Goal: Task Accomplishment & Management: Use online tool/utility

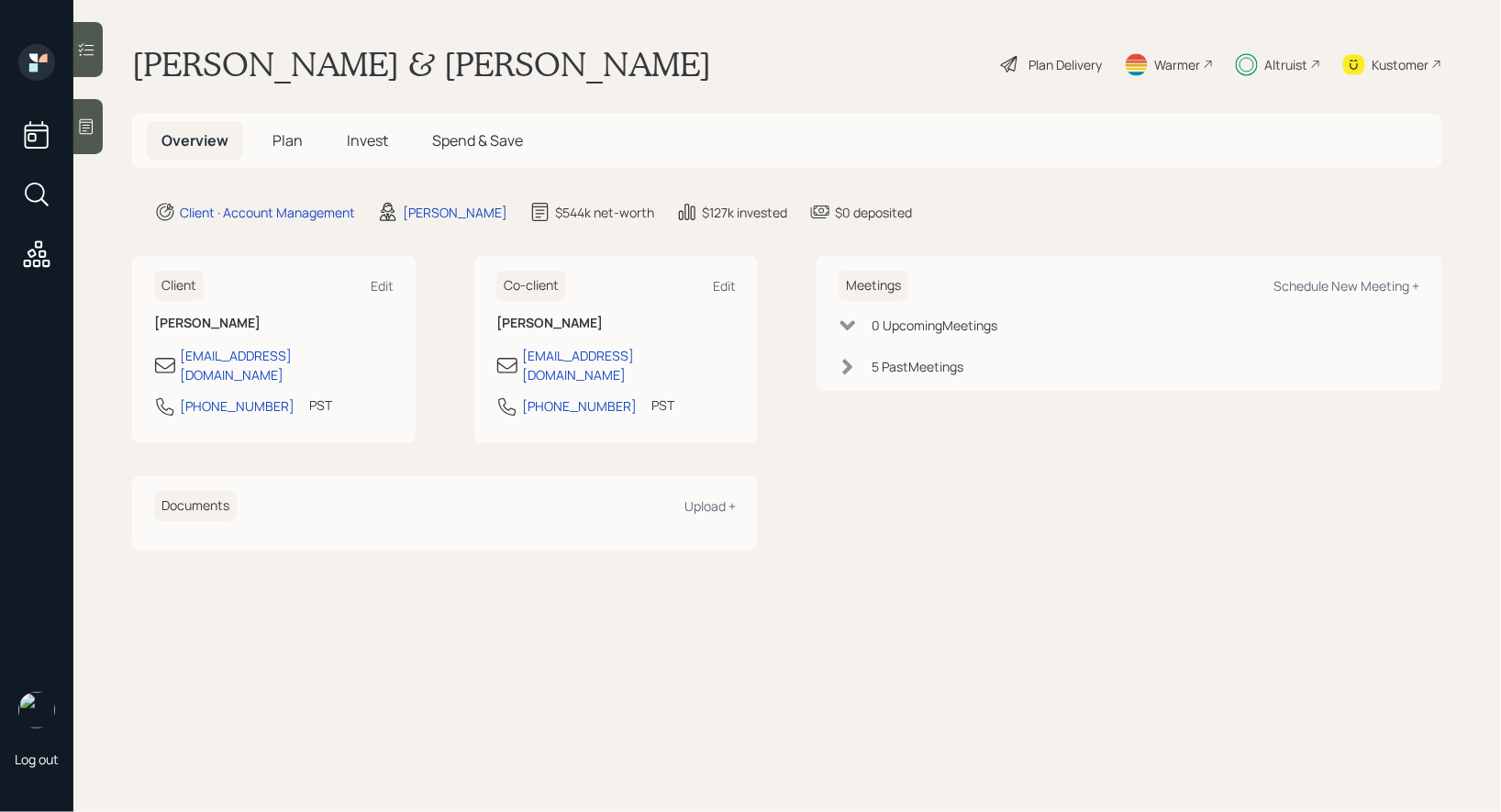
click at [367, 142] on span "Invest" at bounding box center [367, 140] width 41 height 20
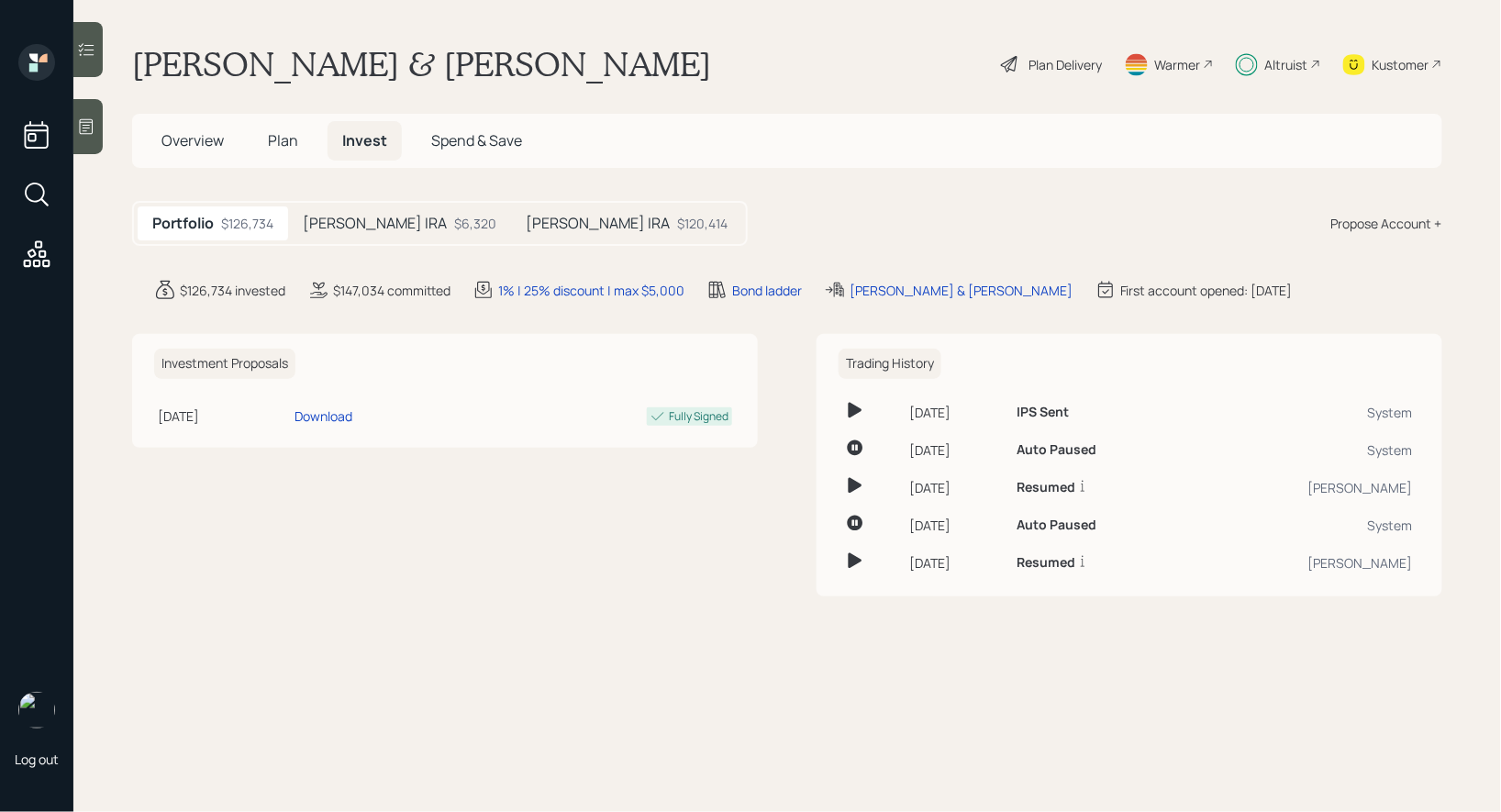
click at [1392, 66] on div "Kustomer" at bounding box center [1401, 65] width 57 height 20
